Goal: Information Seeking & Learning: Understand process/instructions

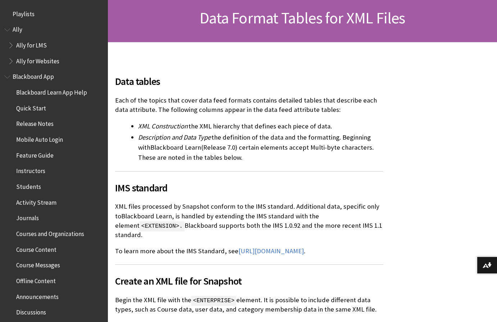
scroll to position [110, 0]
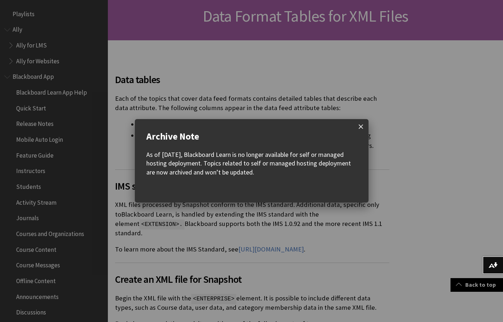
click at [363, 127] on span at bounding box center [360, 126] width 15 height 15
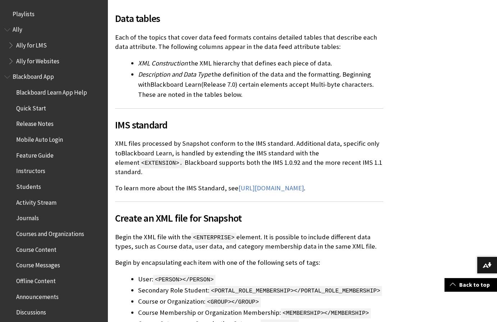
scroll to position [183, 0]
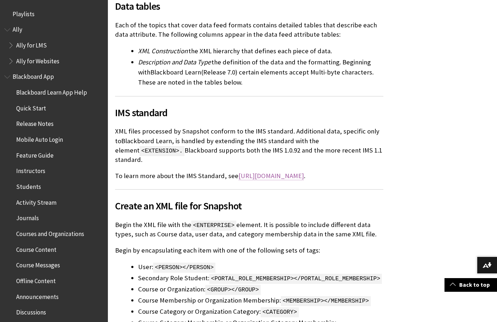
click at [268, 171] on link "[URL][DOMAIN_NAME]" at bounding box center [270, 175] width 65 height 9
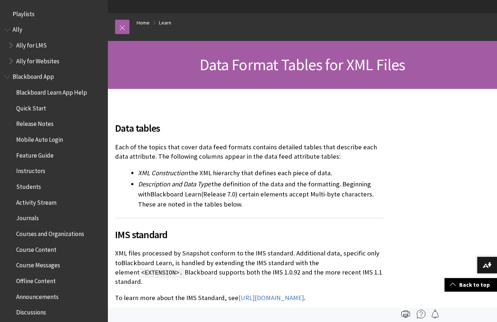
scroll to position [37, 0]
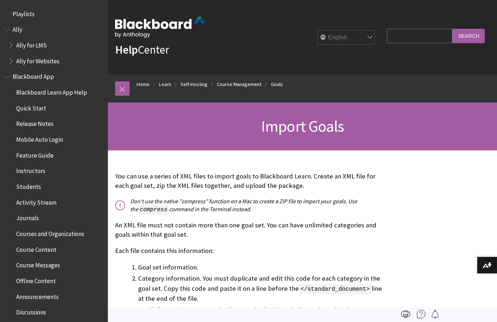
scroll to position [1021, 0]
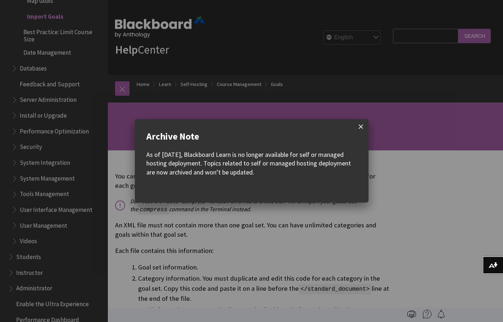
click at [363, 125] on span at bounding box center [360, 126] width 15 height 15
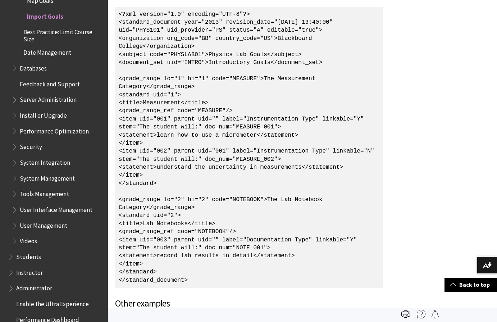
scroll to position [1027, 0]
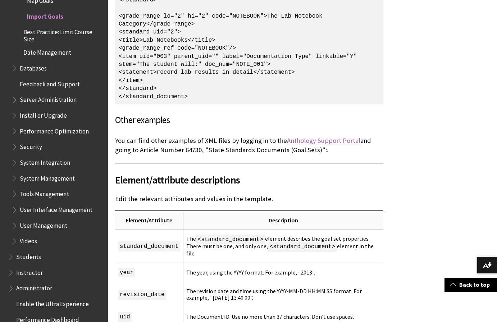
click at [308, 145] on link "Anthology Support Portal" at bounding box center [323, 140] width 73 height 9
drag, startPoint x: 183, startPoint y: 160, endPoint x: 166, endPoint y: 158, distance: 16.3
click at [166, 155] on p "You can find other examples of XML files by logging in to the Anthology Support…" at bounding box center [249, 145] width 268 height 19
copy p "64730"
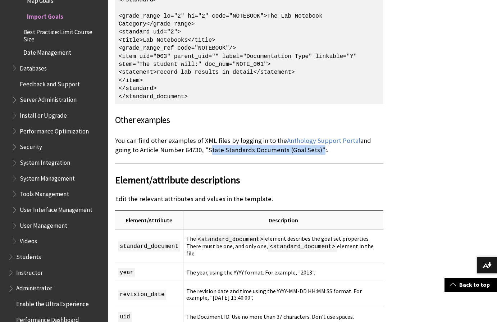
drag, startPoint x: 190, startPoint y: 157, endPoint x: 299, endPoint y: 165, distance: 109.2
copy p "State Standards Documents (Goal Sets)"
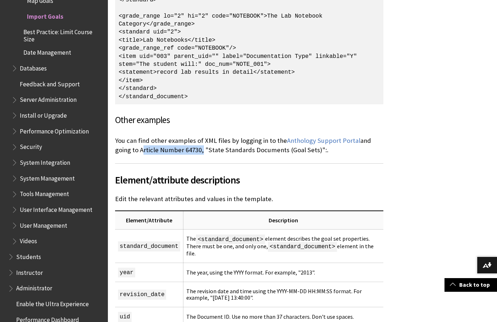
drag, startPoint x: 182, startPoint y: 158, endPoint x: 123, endPoint y: 158, distance: 58.9
click at [123, 155] on p "You can find other examples of XML files by logging in to the Anthology Support…" at bounding box center [249, 145] width 268 height 19
copy p "Article Number 64730"
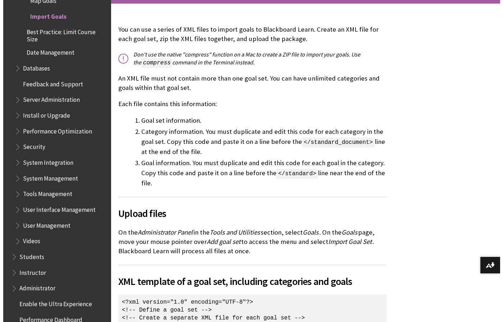
scroll to position [330, 0]
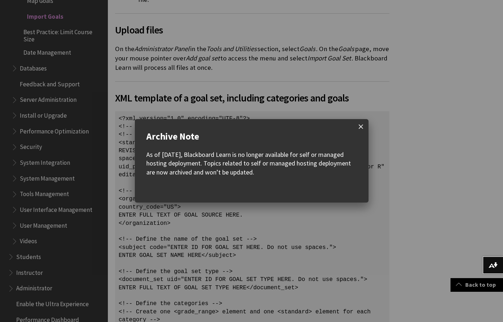
click at [360, 122] on span at bounding box center [360, 126] width 15 height 15
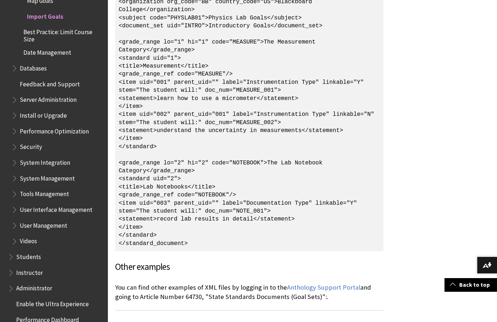
scroll to position [1100, 0]
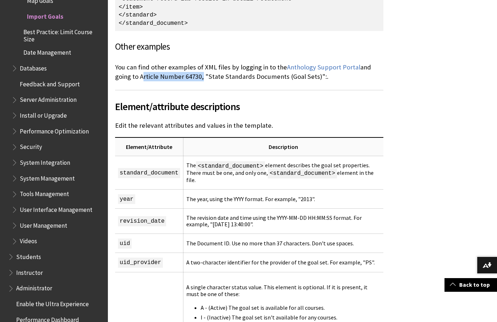
drag, startPoint x: 182, startPoint y: 84, endPoint x: 123, endPoint y: 86, distance: 59.0
click at [123, 81] on p "You can find other examples of XML files by logging in to the Anthology Support…" at bounding box center [249, 72] width 268 height 19
copy p "Article Number 64730"
drag, startPoint x: 265, startPoint y: 86, endPoint x: 189, endPoint y: 87, distance: 75.8
click at [189, 81] on p "You can find other examples of XML files by logging in to the Anthology Support…" at bounding box center [249, 72] width 268 height 19
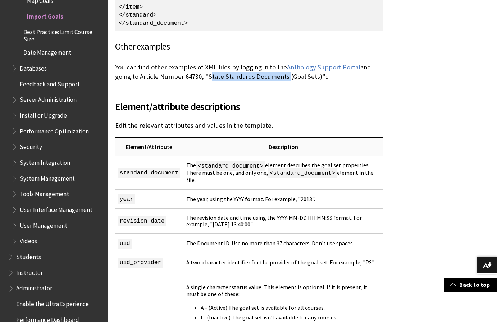
copy p "State Standards Documents"
click at [320, 72] on link "Anthology Support Portal" at bounding box center [323, 67] width 73 height 9
click at [183, 81] on p "You can find other examples of XML files by logging in to the Anthology Support…" at bounding box center [249, 72] width 268 height 19
drag, startPoint x: 166, startPoint y: 85, endPoint x: 183, endPoint y: 85, distance: 17.3
click at [183, 81] on p "You can find other examples of XML files by logging in to the Anthology Support…" at bounding box center [249, 72] width 268 height 19
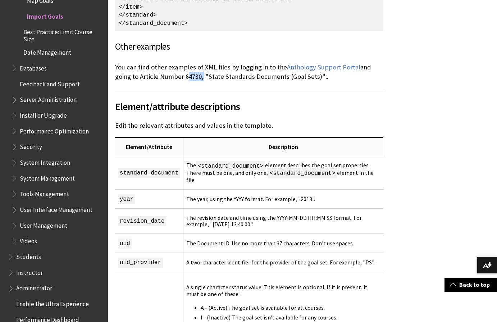
copy p "64730"
drag, startPoint x: 267, startPoint y: 84, endPoint x: 190, endPoint y: 84, distance: 77.3
click at [190, 81] on p "You can find other examples of XML files by logging in to the Anthology Support…" at bounding box center [249, 72] width 268 height 19
copy p "State Standards Documents"
